Goal: Find specific page/section: Find specific page/section

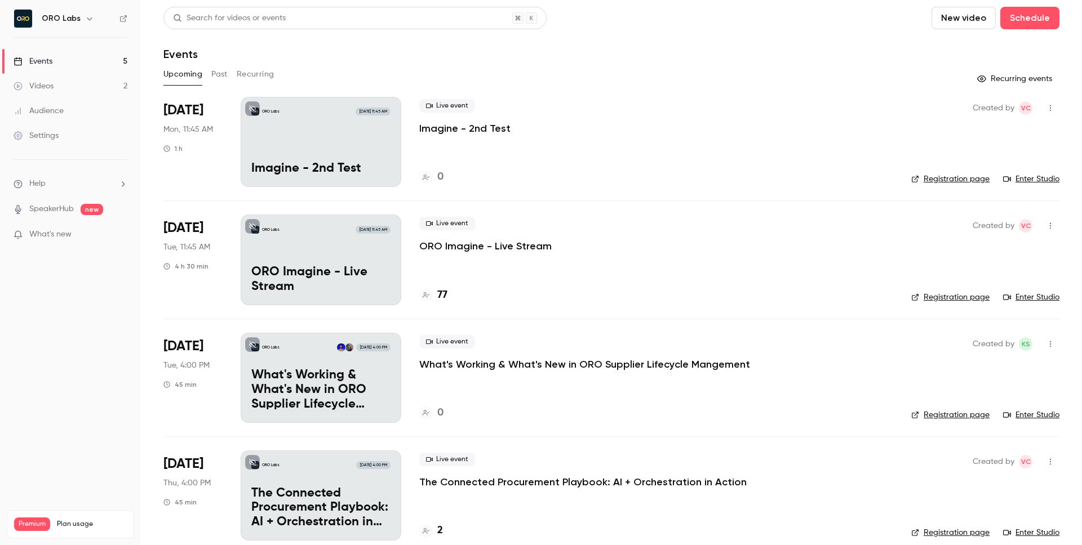
click at [435, 295] on div "77" at bounding box center [433, 295] width 28 height 15
